Goal: Information Seeking & Learning: Learn about a topic

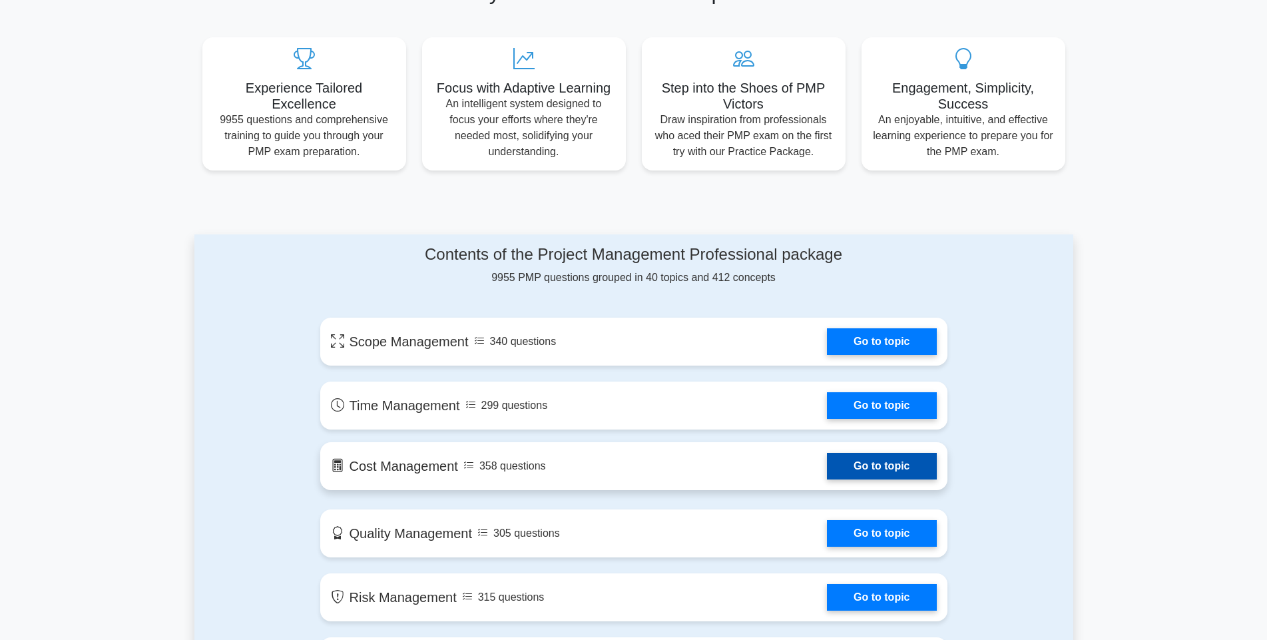
scroll to position [480, 0]
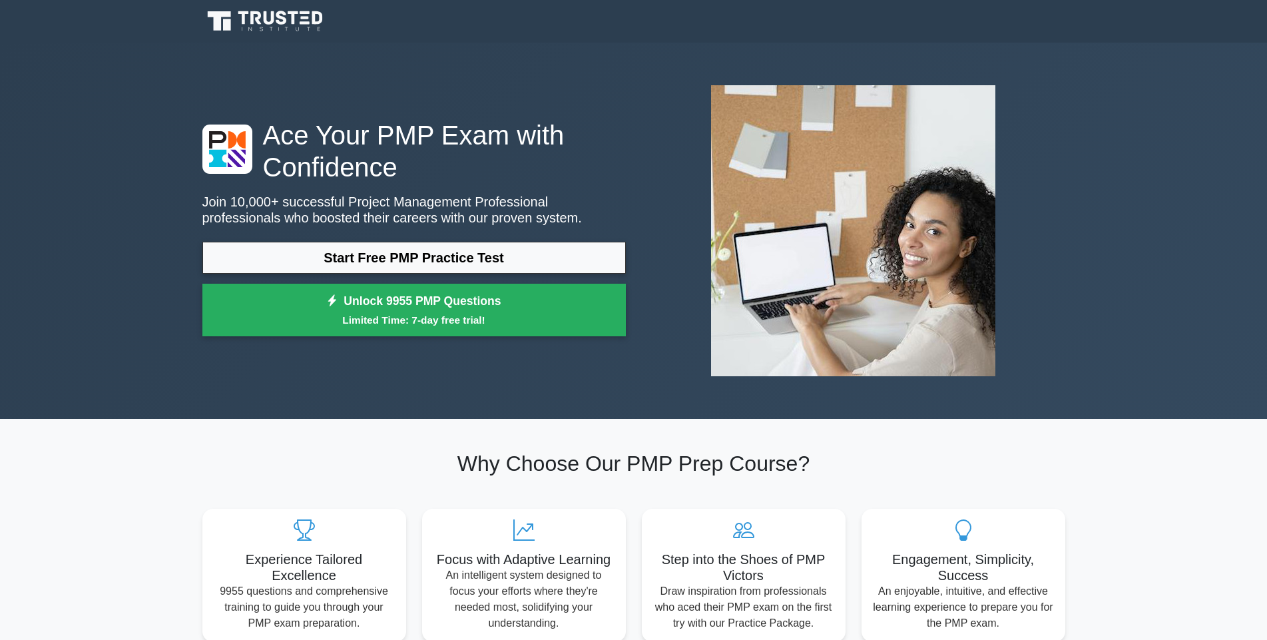
scroll to position [97, 0]
